Goal: Check status: Check status

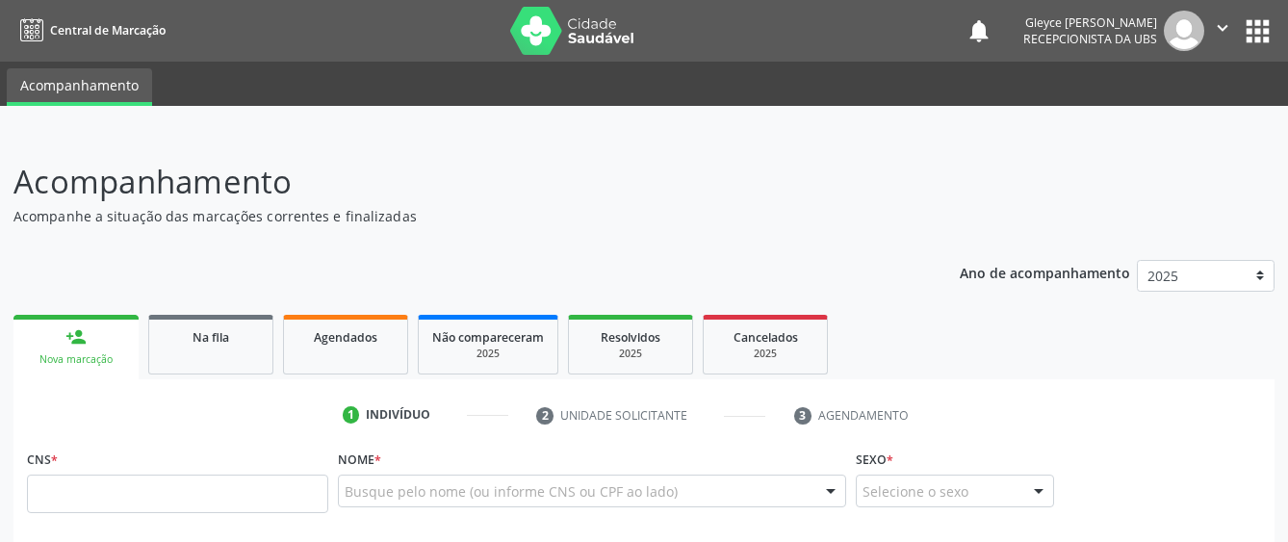
scroll to position [96, 0]
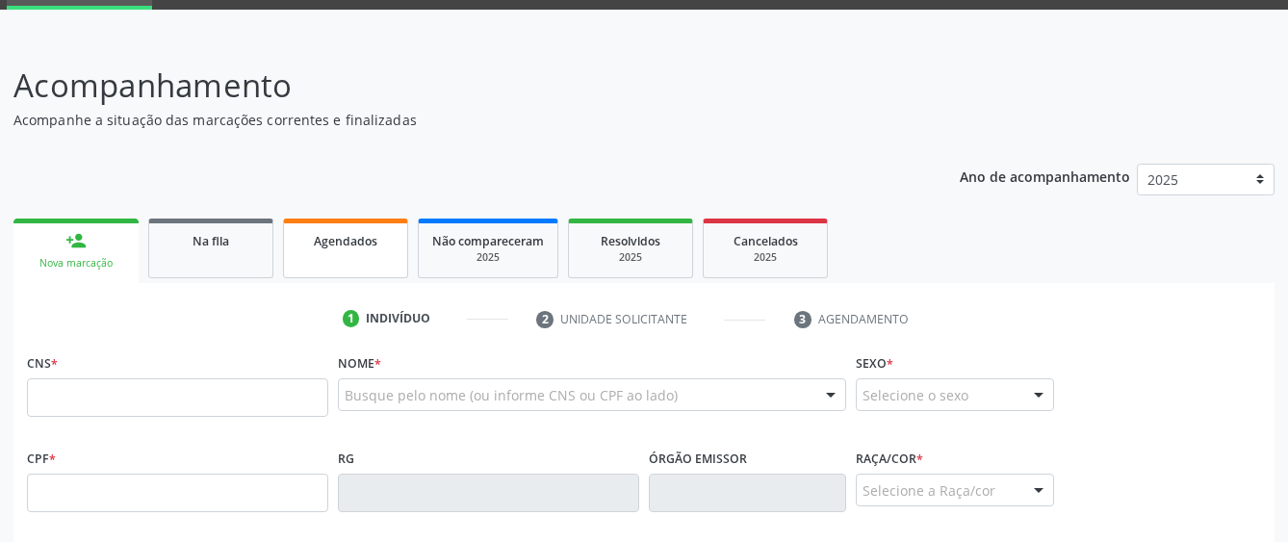
click at [325, 265] on link "Agendados" at bounding box center [345, 248] width 125 height 60
select select "7"
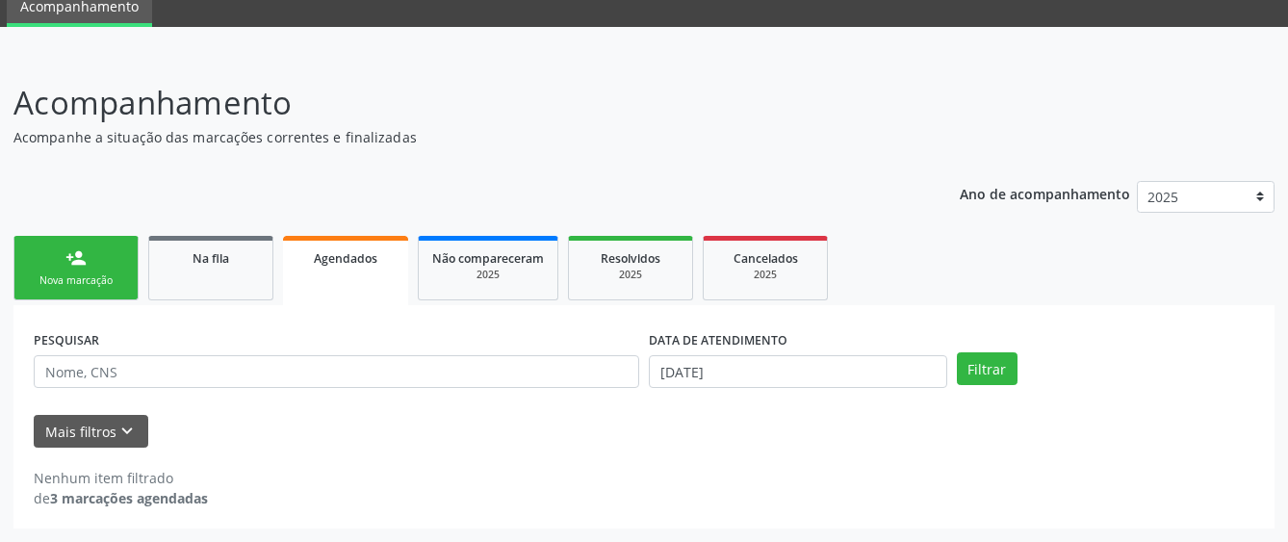
scroll to position [79, 0]
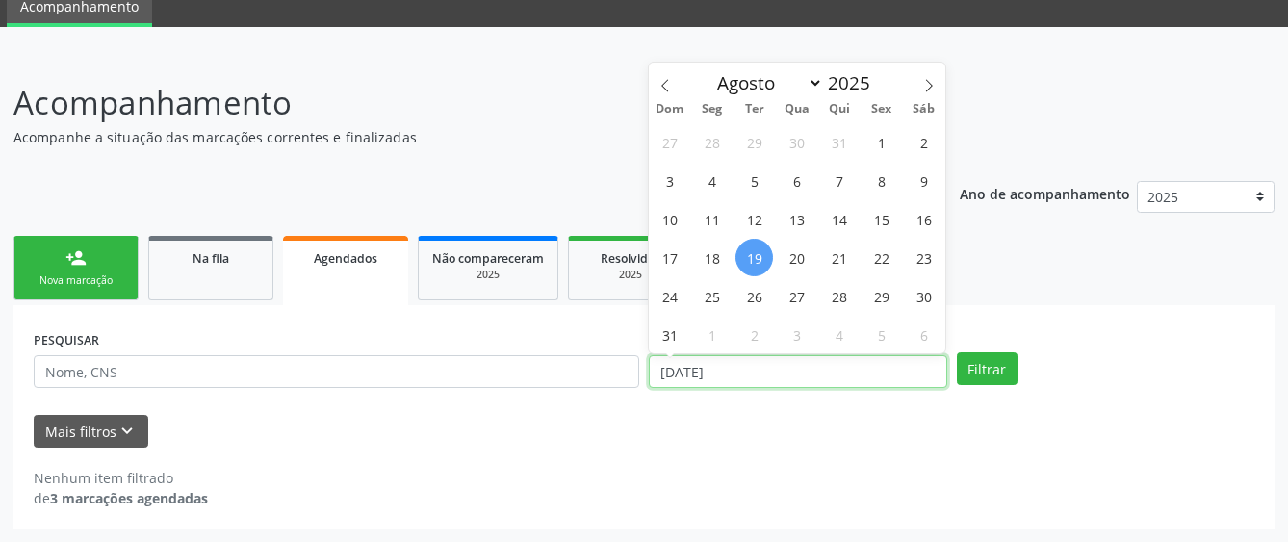
drag, startPoint x: 756, startPoint y: 371, endPoint x: 638, endPoint y: 371, distance: 118.4
click at [638, 371] on div "PESQUISAR DATA DE ATENDIMENTO [DATE] Filtrar" at bounding box center [644, 362] width 1230 height 75
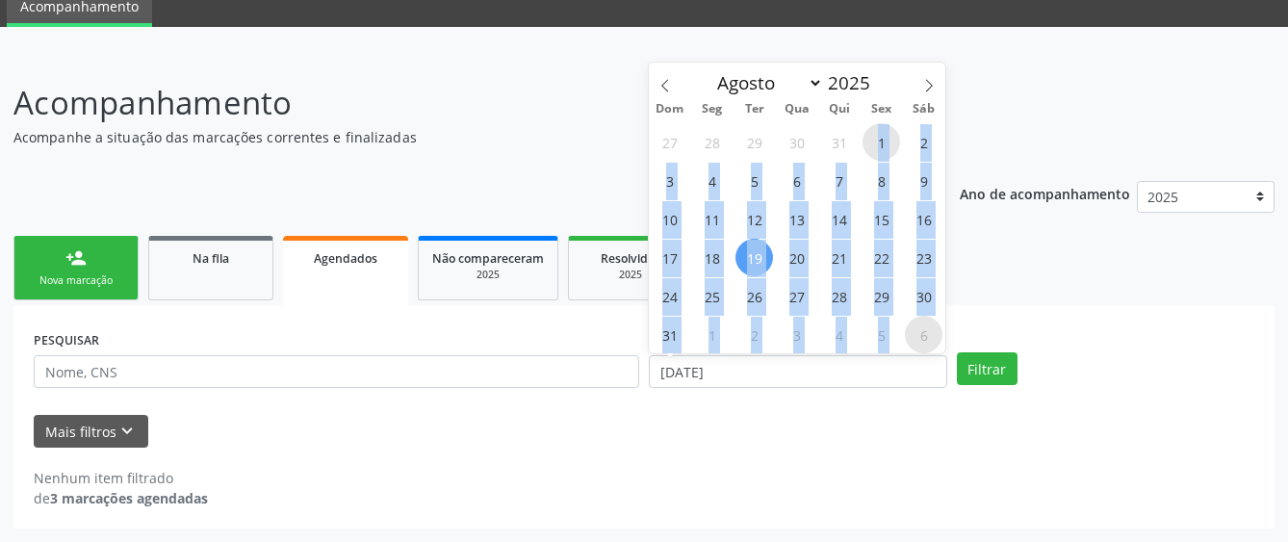
drag, startPoint x: 878, startPoint y: 142, endPoint x: 918, endPoint y: 323, distance: 185.4
click at [918, 323] on div "27 28 29 30 31 1 2 3 4 5 6 7 8 9 10 11 12 13 14 15 16 17 18 19 20 21 22 23 24 2…" at bounding box center [797, 237] width 296 height 231
click at [911, 344] on span "6" at bounding box center [924, 335] width 38 height 38
type input "[DATE]"
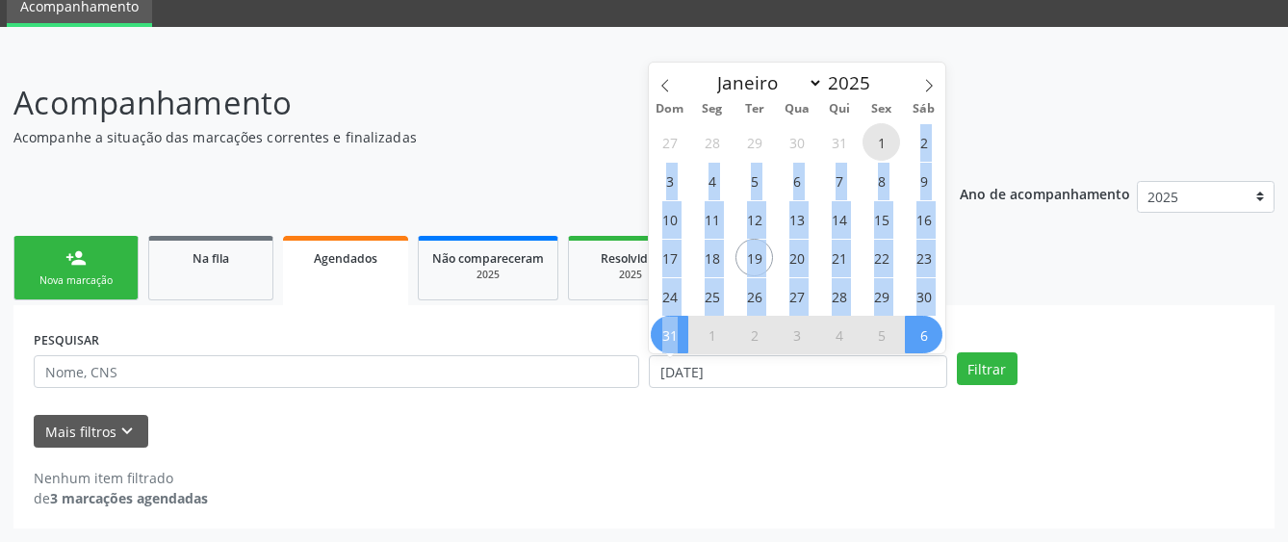
drag, startPoint x: 884, startPoint y: 148, endPoint x: 681, endPoint y: 336, distance: 276.5
click at [681, 336] on div "27 28 29 30 31 1 2 3 4 5 6 7 8 9 10 11 12 13 14 15 16 17 18 19 20 21 22 23 24 2…" at bounding box center [797, 237] width 296 height 231
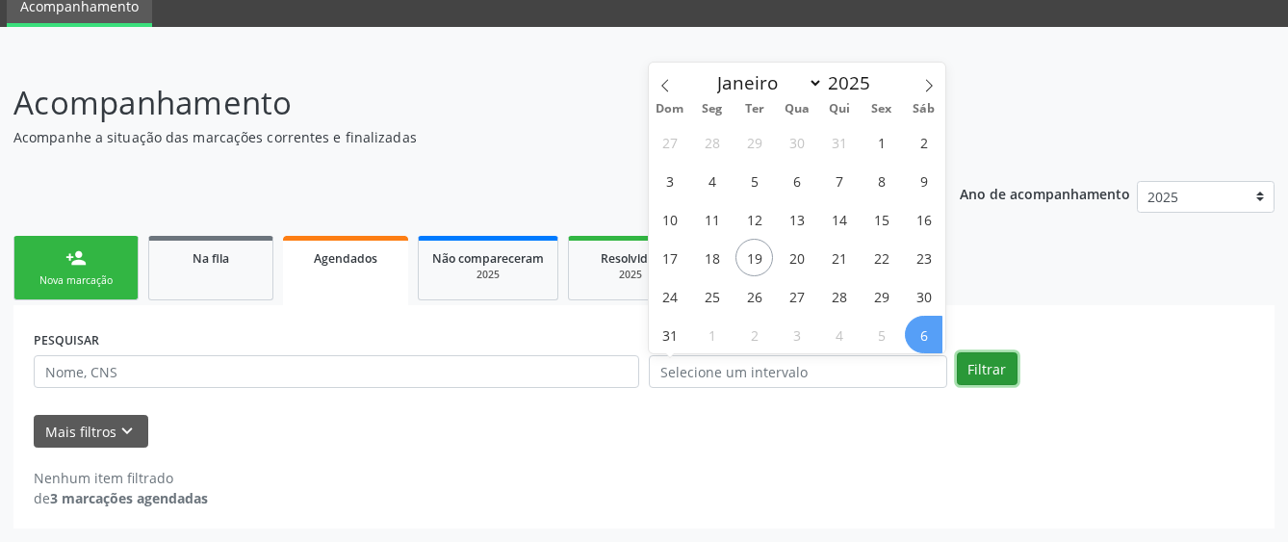
click at [985, 377] on button "Filtrar" at bounding box center [987, 368] width 61 height 33
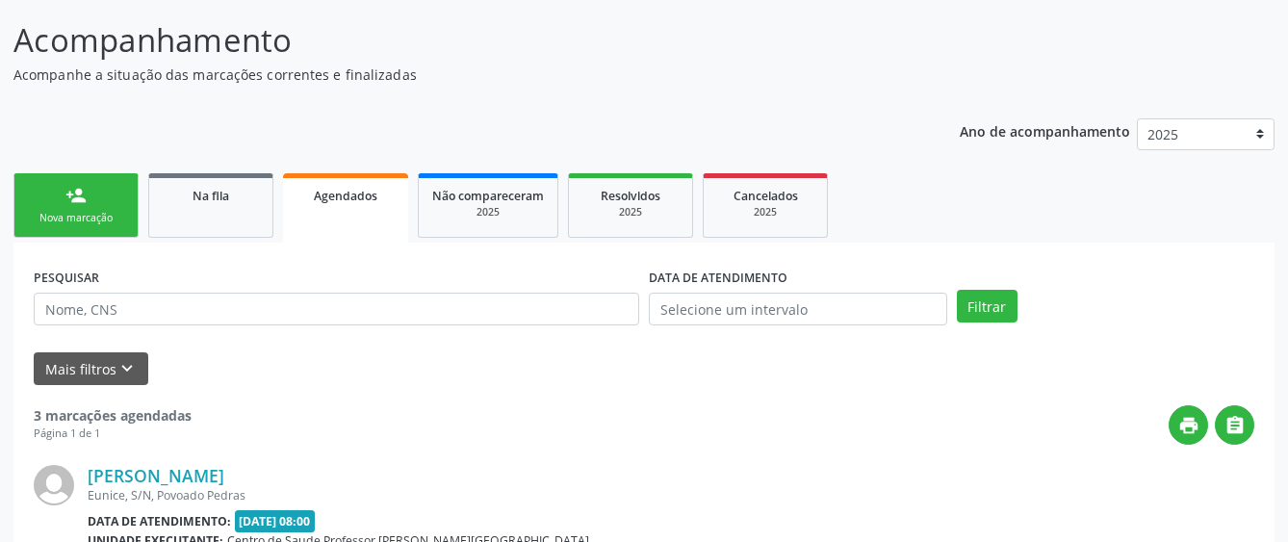
scroll to position [175, 0]
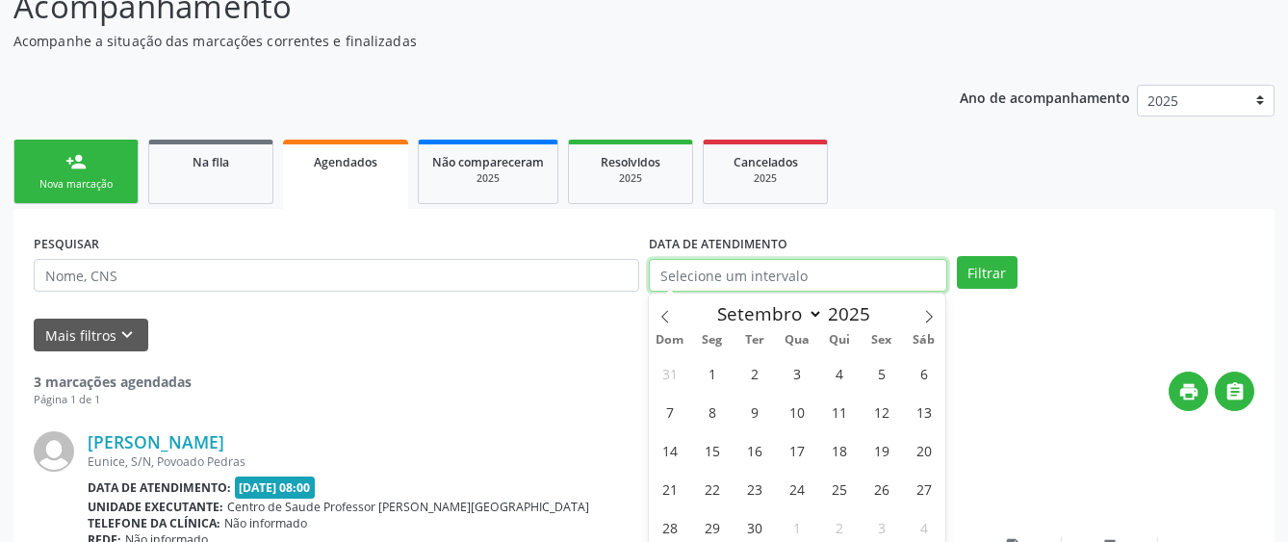
click at [845, 269] on input "text" at bounding box center [798, 275] width 298 height 33
click at [656, 314] on span at bounding box center [665, 310] width 33 height 33
select select "7"
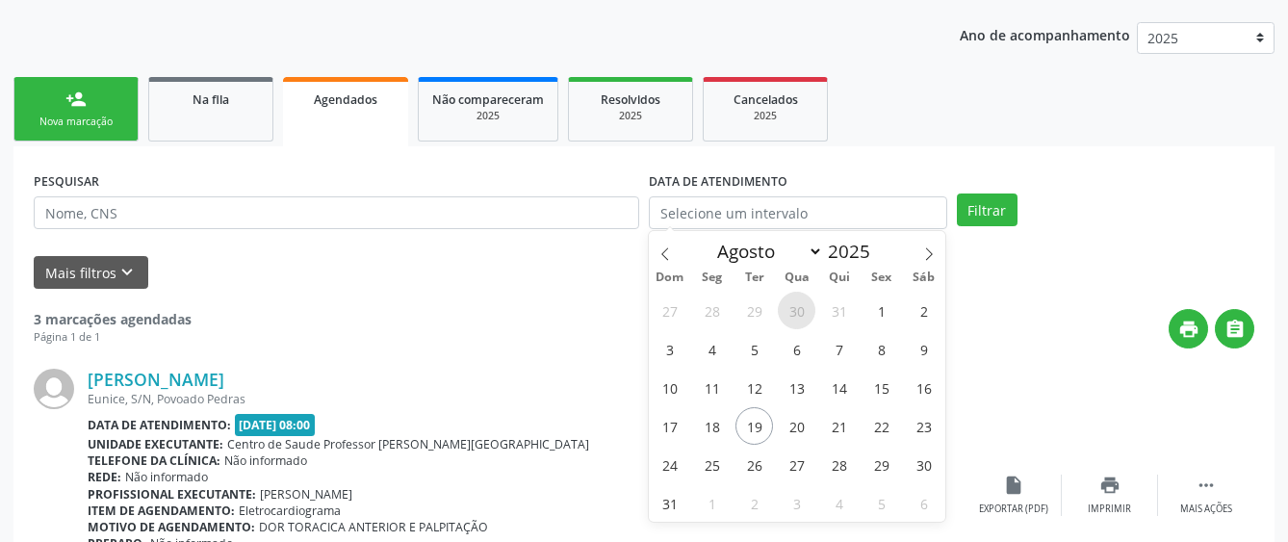
scroll to position [271, 0]
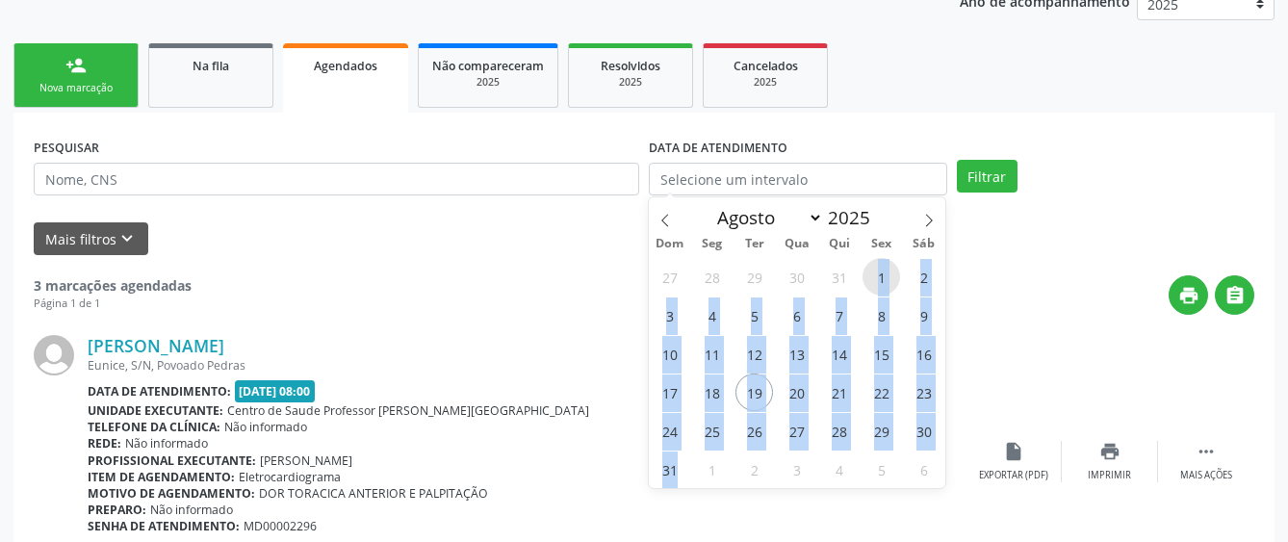
drag, startPoint x: 874, startPoint y: 276, endPoint x: 689, endPoint y: 463, distance: 262.7
click at [689, 463] on div "27 28 29 30 31 1 2 3 4 5 6 7 8 9 10 11 12 13 14 15 16 17 18 19 20 21 22 23 24 2…" at bounding box center [797, 372] width 296 height 231
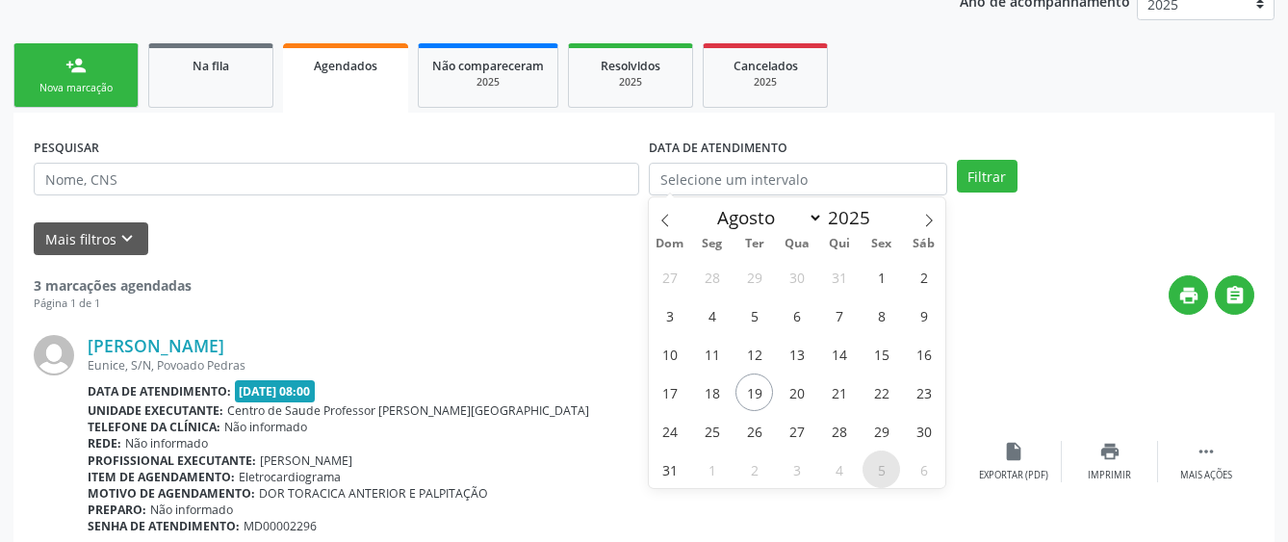
click at [874, 453] on span "5" at bounding box center [881, 469] width 38 height 38
type input "[DATE]"
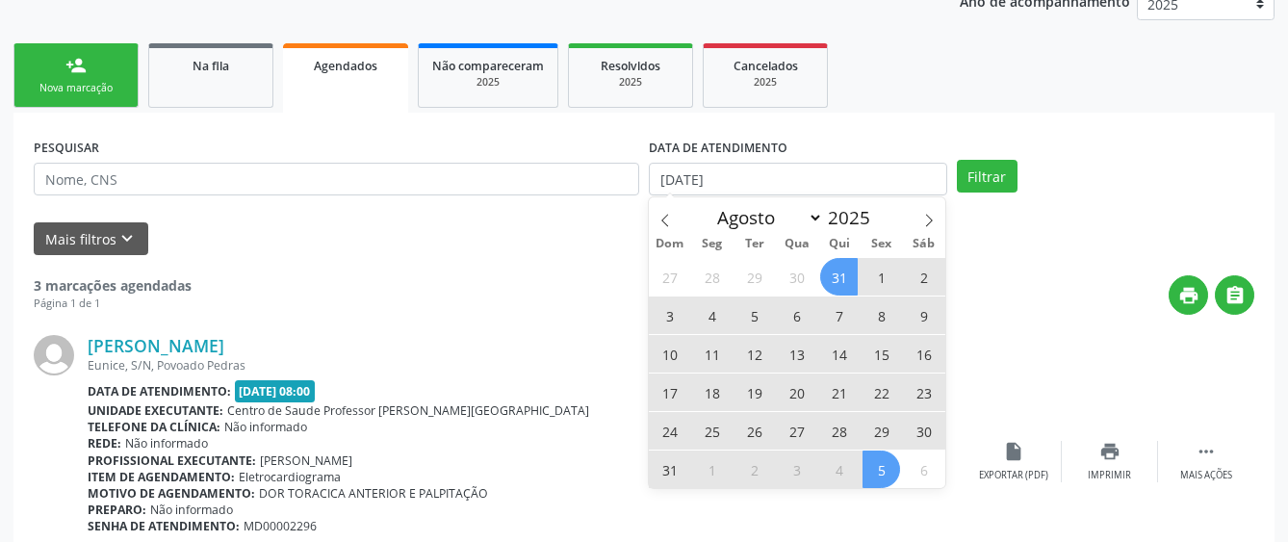
click at [843, 272] on span "31" at bounding box center [839, 277] width 38 height 38
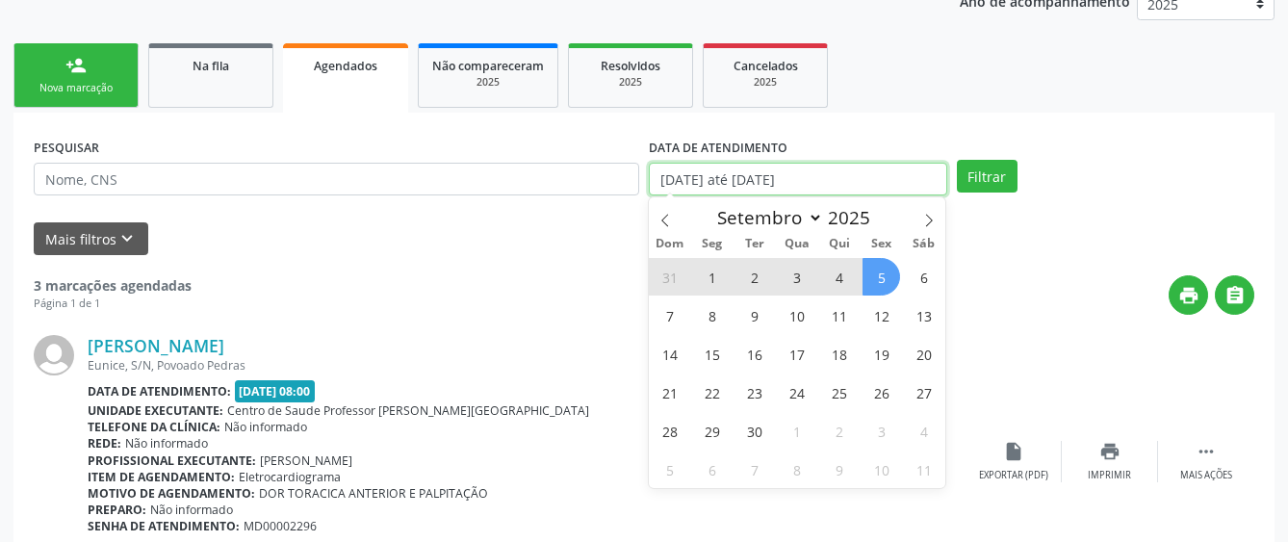
click at [892, 182] on input "[DATE] até [DATE]" at bounding box center [798, 179] width 298 height 33
click at [665, 217] on icon at bounding box center [664, 220] width 13 height 13
select select "7"
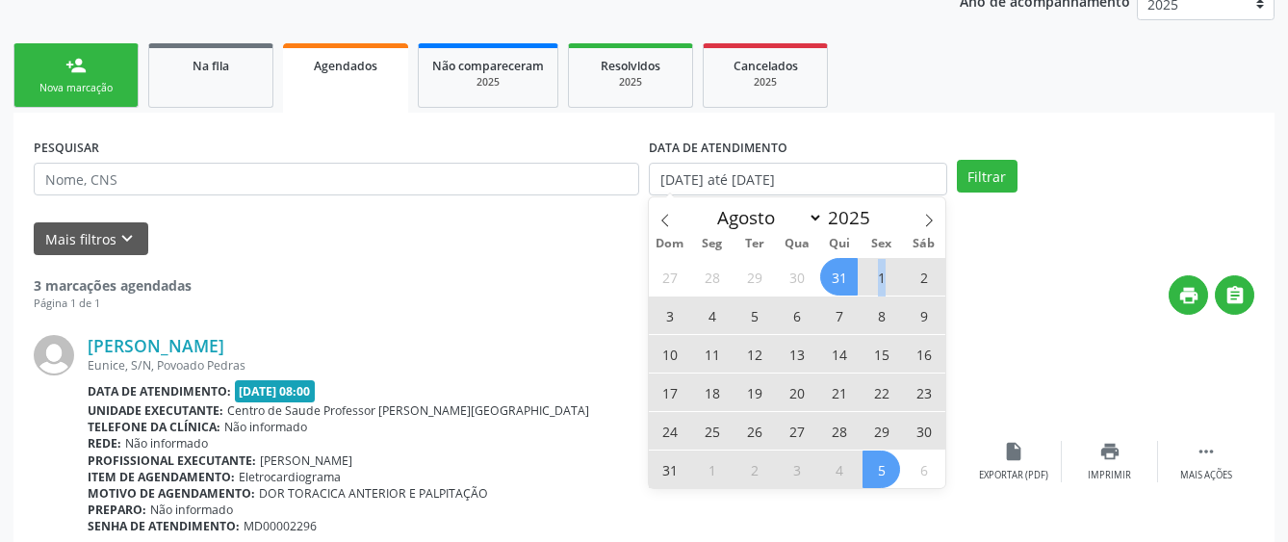
drag, startPoint x: 871, startPoint y: 279, endPoint x: 894, endPoint y: 283, distance: 23.4
click at [894, 283] on span "1" at bounding box center [881, 277] width 38 height 38
type input "[DATE]"
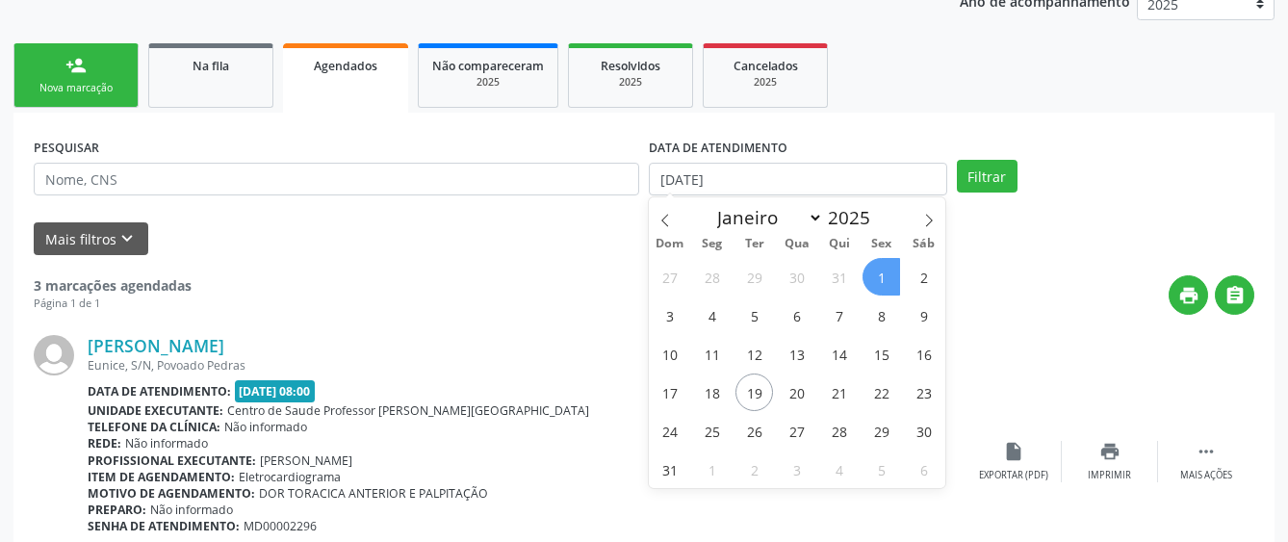
click at [894, 283] on span "1" at bounding box center [881, 277] width 38 height 38
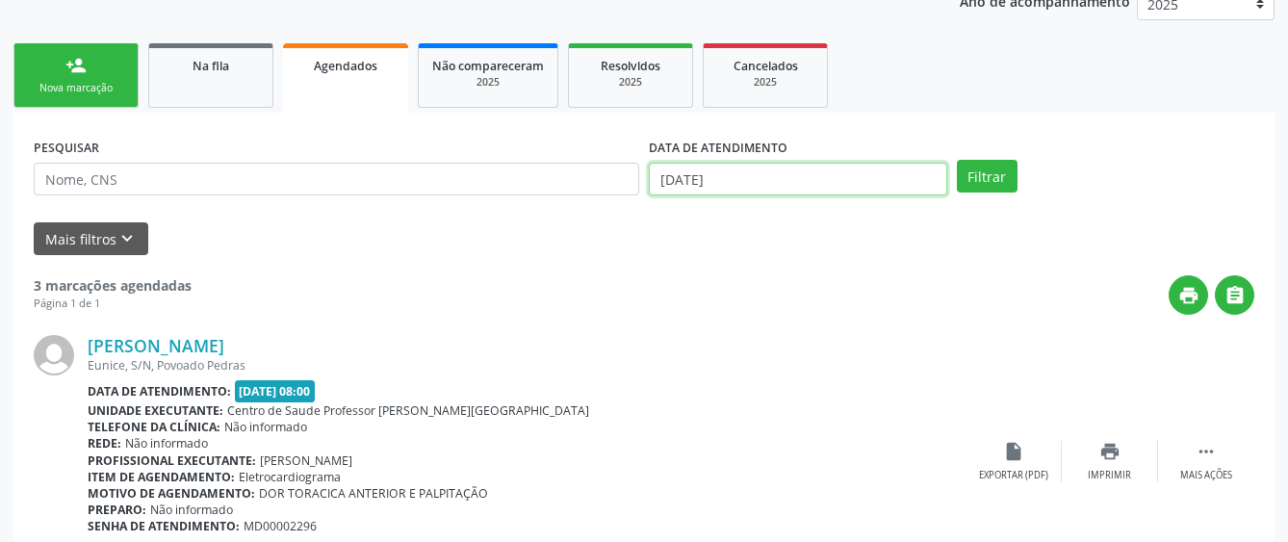
click at [785, 183] on input "[DATE]" at bounding box center [798, 179] width 298 height 33
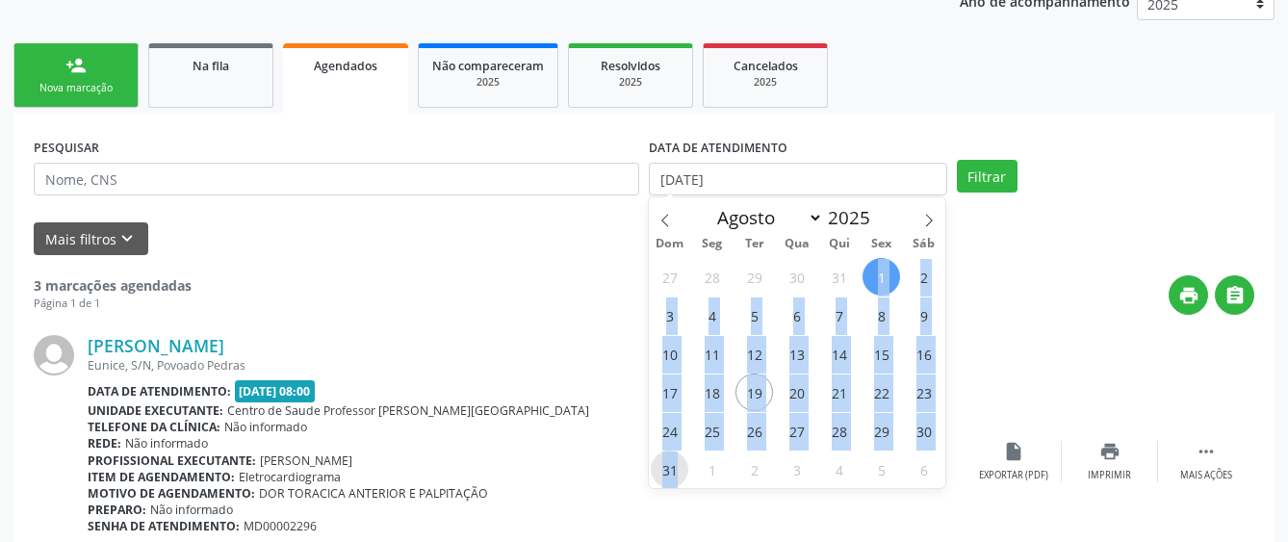
drag, startPoint x: 878, startPoint y: 270, endPoint x: 686, endPoint y: 468, distance: 274.9
click at [686, 468] on div "27 28 29 30 31 1 2 3 4 5 6 7 8 9 10 11 12 13 14 15 16 17 18 19 20 21 22 23 24 2…" at bounding box center [797, 372] width 296 height 231
click at [686, 468] on span "31" at bounding box center [670, 469] width 38 height 38
type input "[DATE]"
drag, startPoint x: 881, startPoint y: 271, endPoint x: 677, endPoint y: 475, distance: 288.5
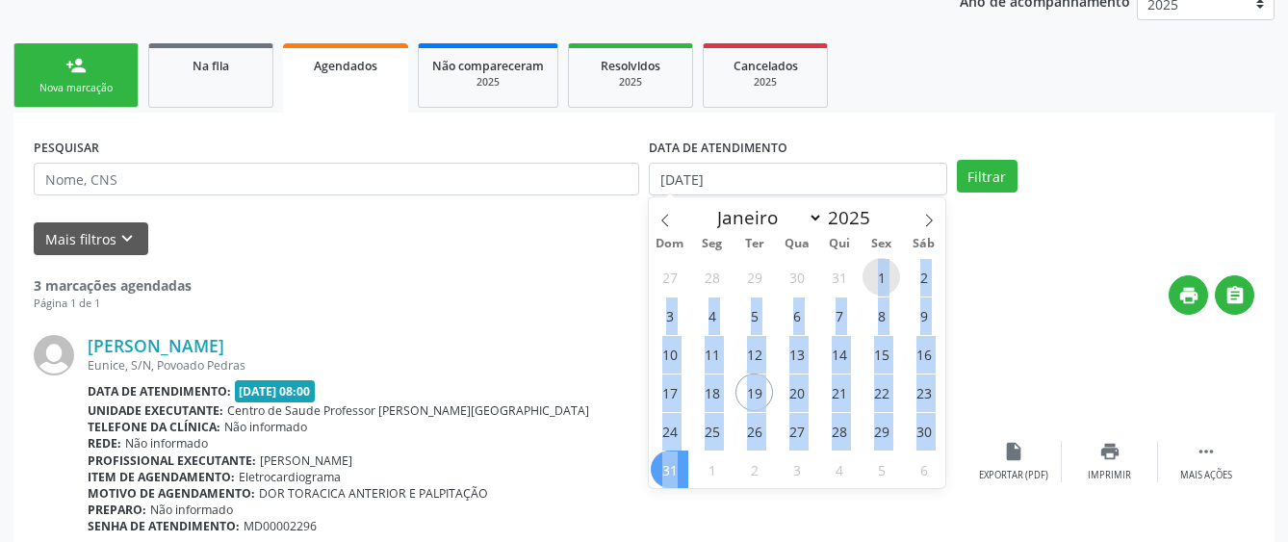
click at [677, 475] on div "27 28 29 30 31 1 2 3 4 5 6 7 8 9 10 11 12 13 14 15 16 17 18 19 20 21 22 23 24 2…" at bounding box center [797, 372] width 296 height 231
click at [677, 475] on span "31" at bounding box center [670, 469] width 38 height 38
select select "7"
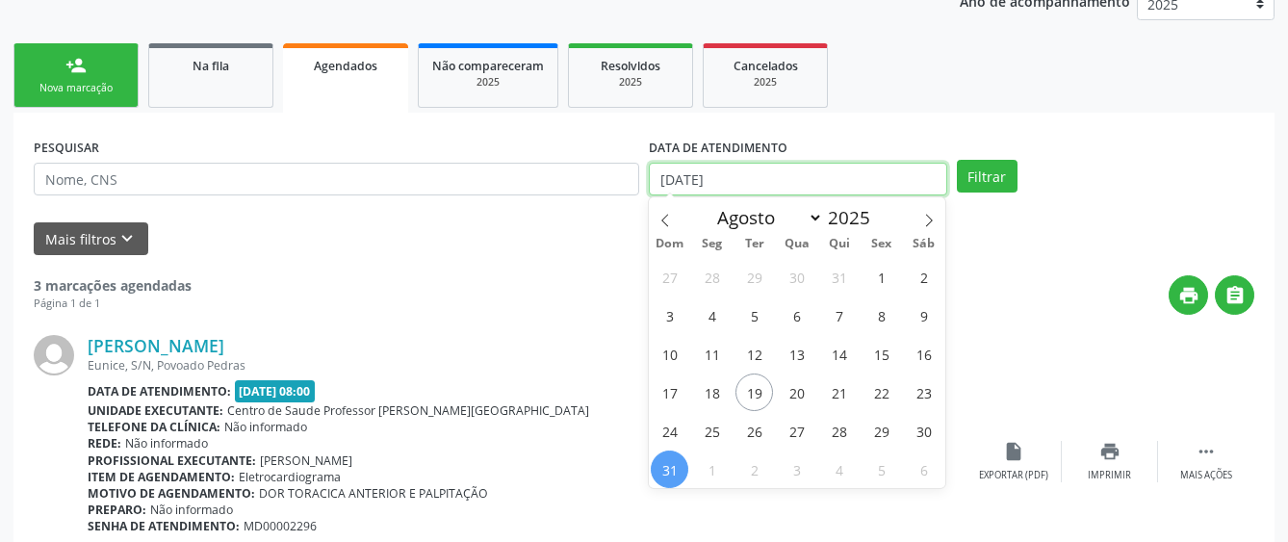
click at [655, 176] on input "[DATE]" at bounding box center [798, 179] width 298 height 33
click at [875, 280] on span "1" at bounding box center [881, 277] width 38 height 38
type input "[DATE]"
click at [873, 280] on span "1" at bounding box center [881, 277] width 38 height 38
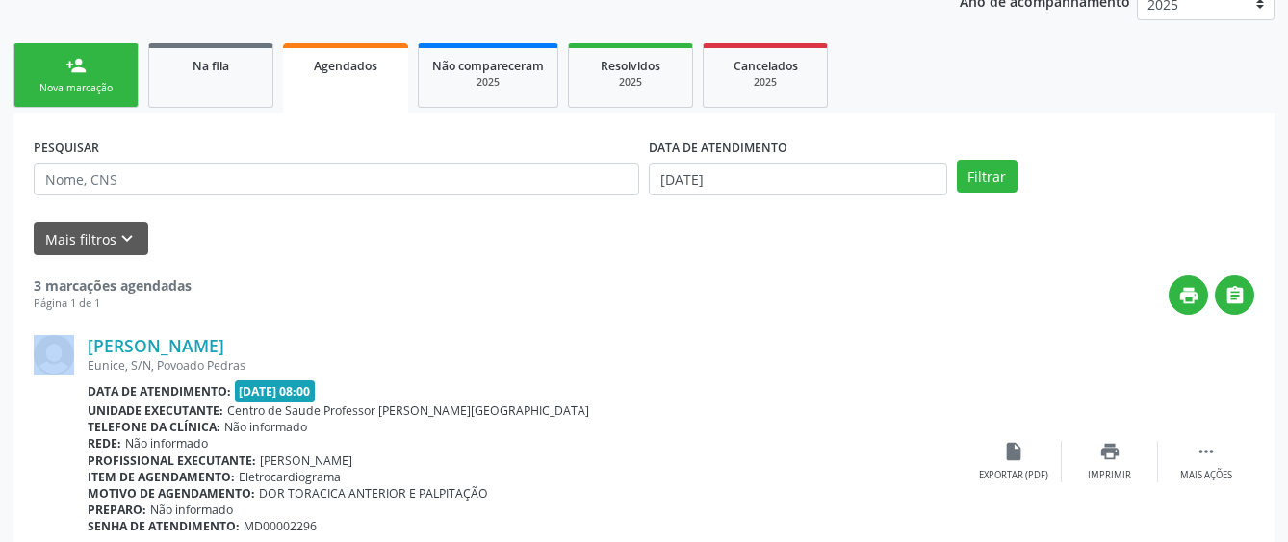
click at [873, 280] on div "print " at bounding box center [723, 294] width 1062 height 39
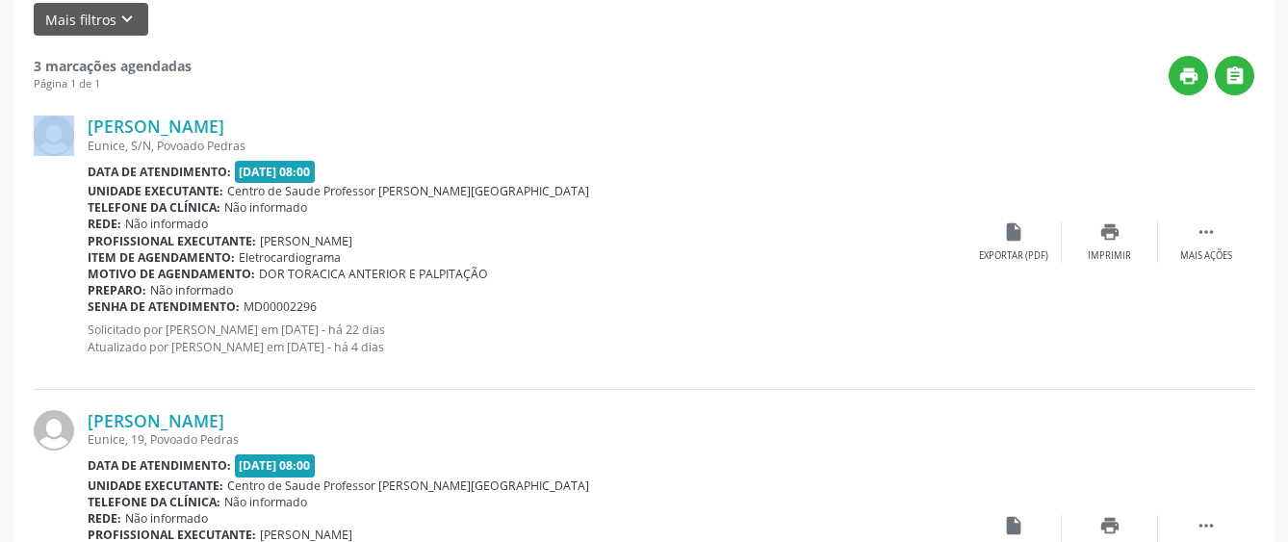
scroll to position [478, 0]
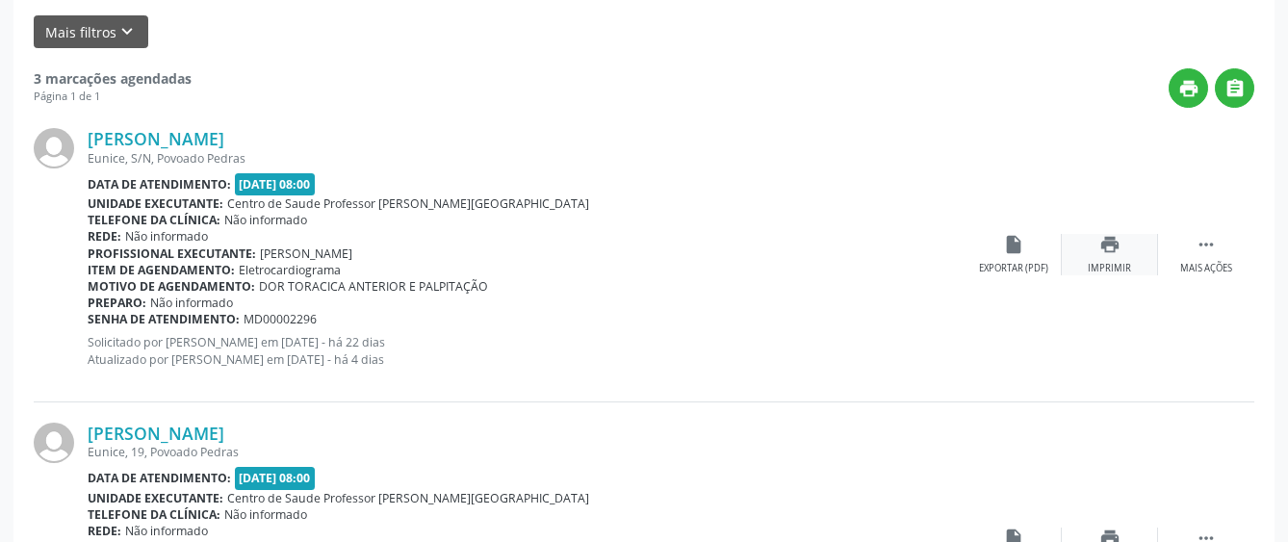
click at [1118, 259] on div "print Imprimir" at bounding box center [1109, 254] width 96 height 41
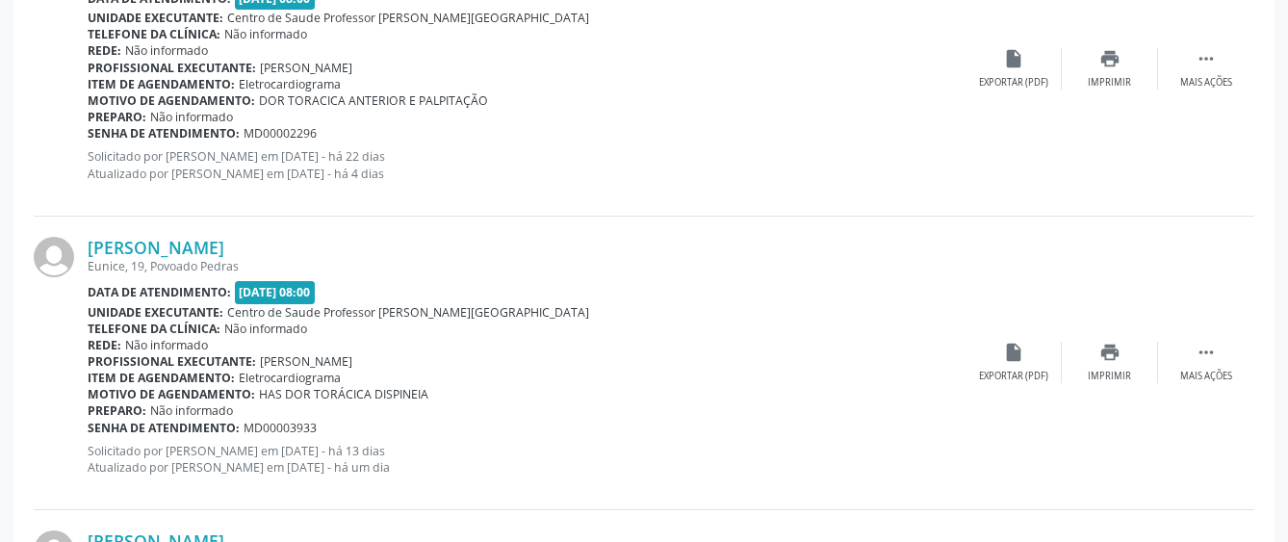
scroll to position [671, 0]
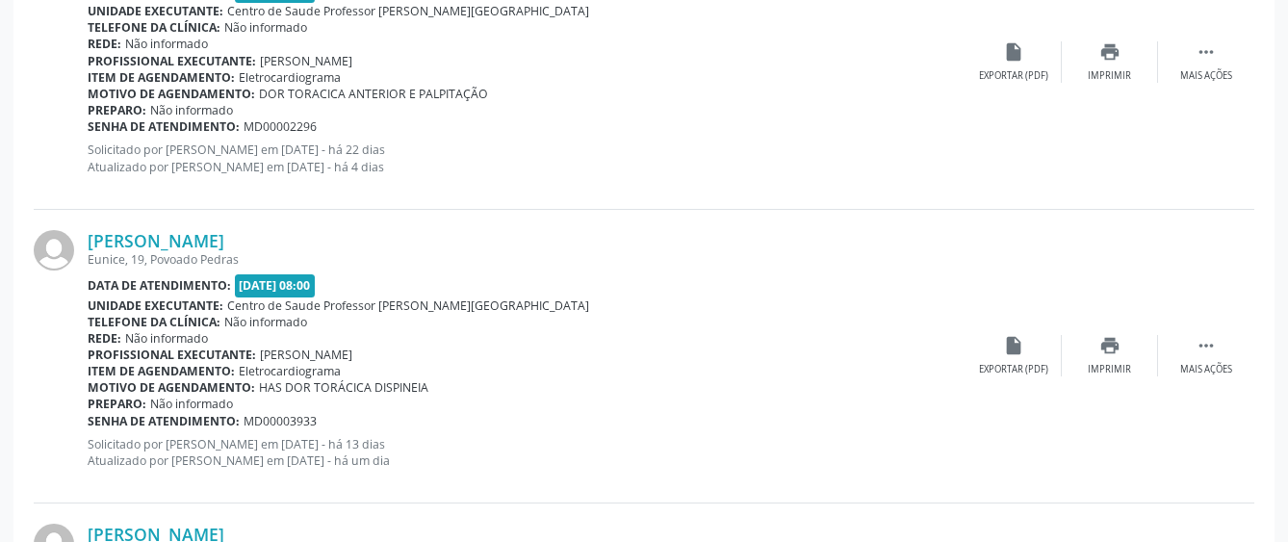
click at [509, 341] on div "Rede: Não informado" at bounding box center [527, 338] width 878 height 16
click at [1111, 359] on div "print Imprimir" at bounding box center [1109, 355] width 96 height 41
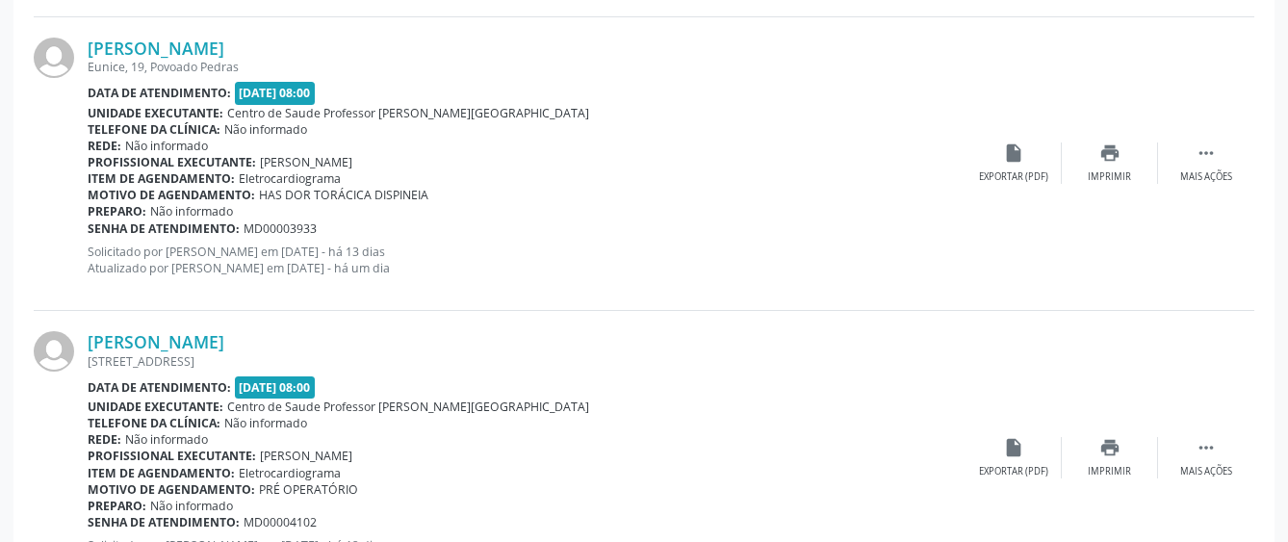
scroll to position [959, 0]
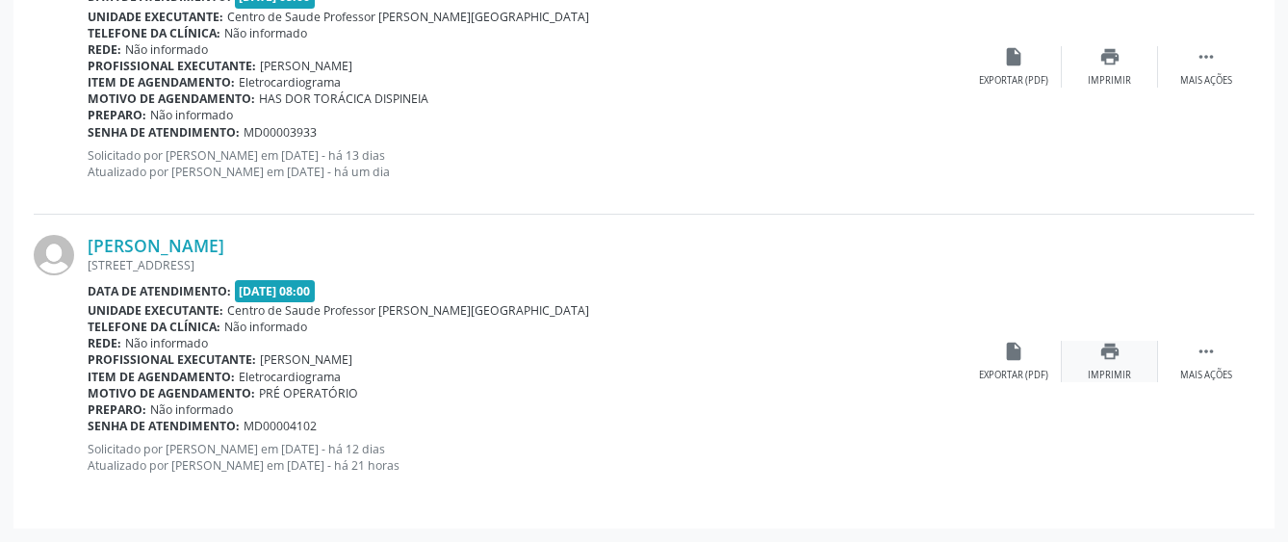
click at [1116, 362] on div "print Imprimir" at bounding box center [1109, 361] width 96 height 41
